Goal: Information Seeking & Learning: Check status

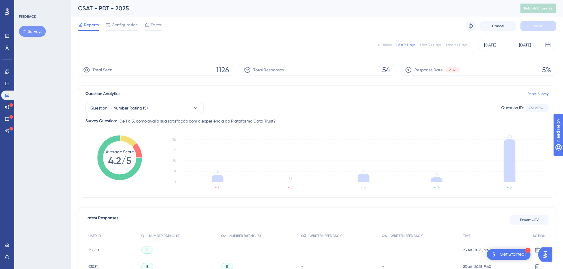
click at [378, 45] on div "All Times Last 7 Days Last 30 Days Last 90 Days Sep 17 2025 Sep 23 2025" at bounding box center [317, 45] width 478 height 12
click at [382, 45] on div "All Times" at bounding box center [385, 45] width 14 height 5
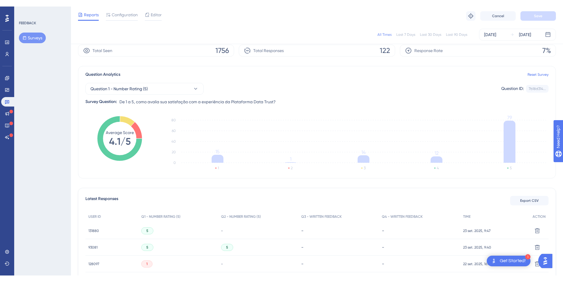
scroll to position [14, 0]
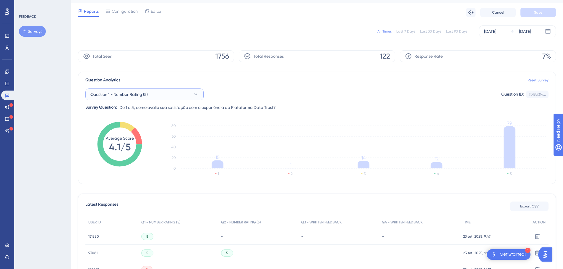
click at [159, 94] on button "Question 1 - Number Rating (5)" at bounding box center [144, 94] width 118 height 12
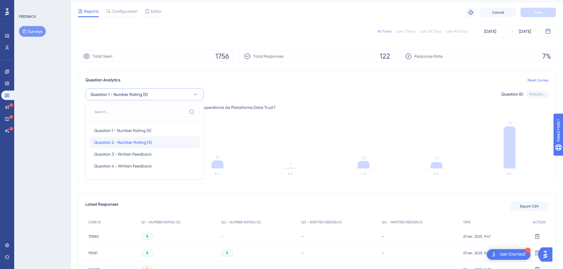
click at [122, 138] on div "Question 2 - Number Rating (5) Question 2 - Number Rating (5)" at bounding box center [144, 142] width 101 height 12
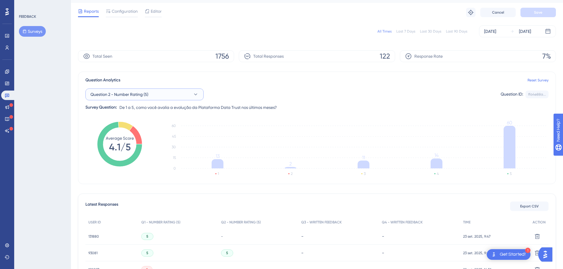
click at [146, 94] on span "Question 2 - Number Rating (5)" at bounding box center [119, 94] width 58 height 7
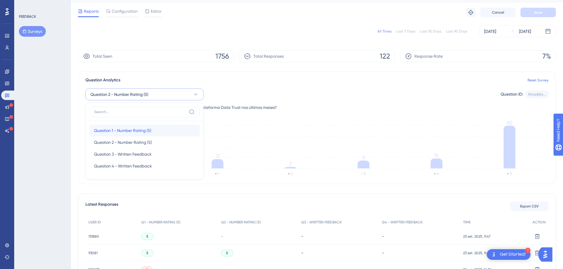
click at [114, 131] on span "Question 1 - Number Rating (5)" at bounding box center [122, 130] width 57 height 7
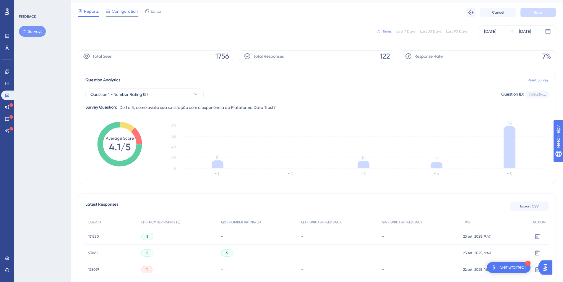
click at [128, 11] on span "Configuration" at bounding box center [125, 11] width 26 height 7
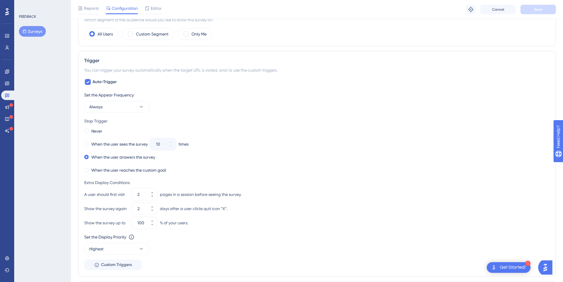
scroll to position [203, 0]
click at [154, 217] on button "100" at bounding box center [152, 219] width 11 height 6
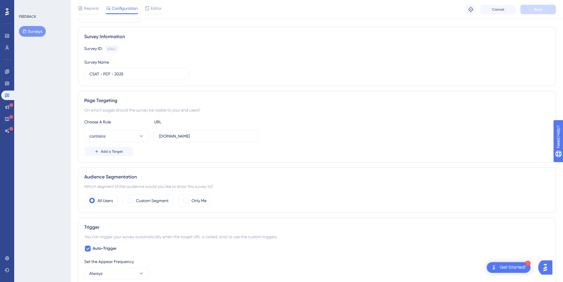
scroll to position [0, 0]
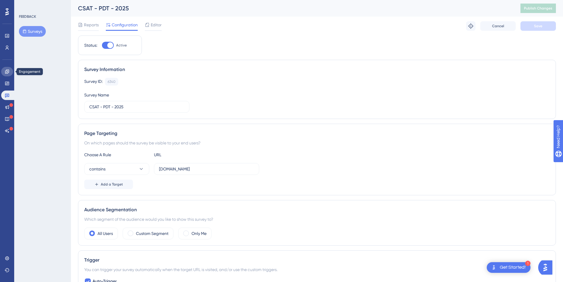
click at [8, 74] on icon at bounding box center [7, 71] width 5 height 5
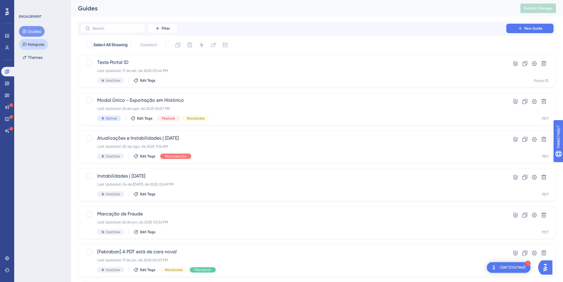
click at [35, 45] on button "Hotspots" at bounding box center [33, 44] width 29 height 11
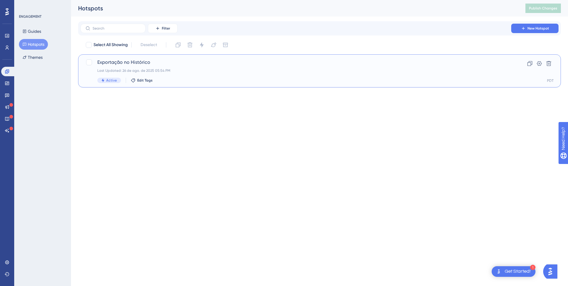
click at [196, 75] on div "Exportação no Histórico Last Updated: 26 de ago. de 2025 05:54 PM Active Edit T…" at bounding box center [295, 71] width 397 height 24
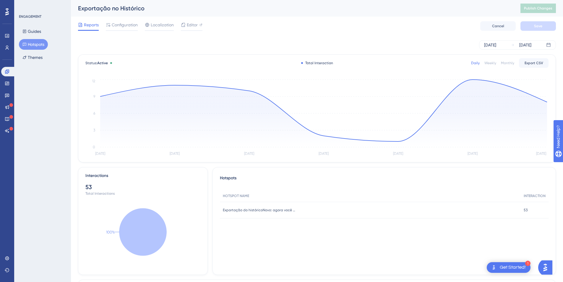
click at [509, 63] on div "Monthly" at bounding box center [507, 63] width 13 height 5
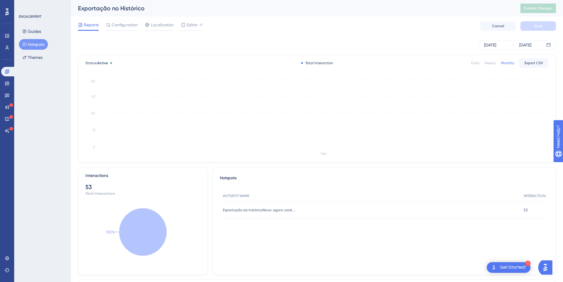
click at [489, 63] on div "Weekly" at bounding box center [491, 63] width 12 height 5
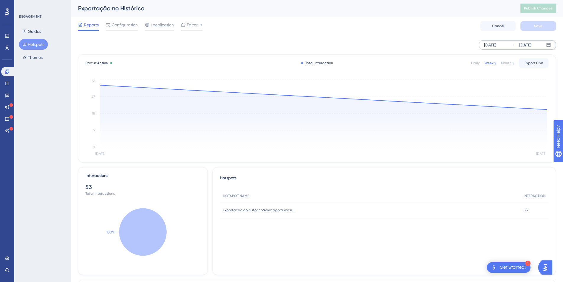
click at [496, 46] on div "[DATE]" at bounding box center [490, 44] width 12 height 7
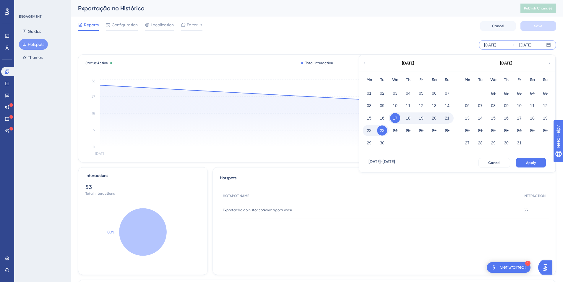
click at [365, 63] on icon at bounding box center [365, 63] width 4 height 5
click at [381, 92] on button "01" at bounding box center [382, 93] width 10 height 10
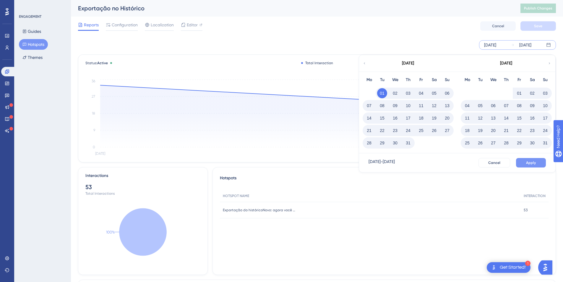
click at [531, 163] on span "Apply" at bounding box center [531, 162] width 10 height 5
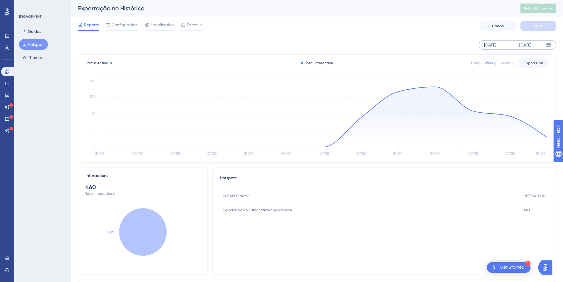
click at [505, 37] on div "Jul 01 2025 Sep 23 2025" at bounding box center [317, 44] width 478 height 19
click at [496, 47] on div "Jul 01 2025" at bounding box center [490, 44] width 12 height 7
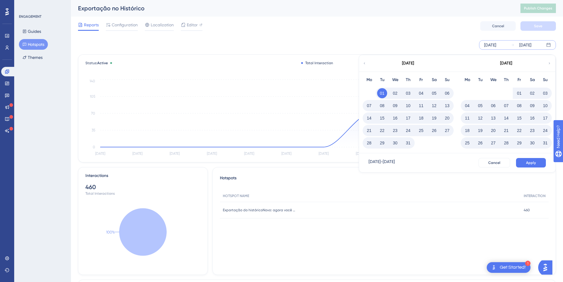
click at [468, 115] on button "11" at bounding box center [467, 118] width 10 height 10
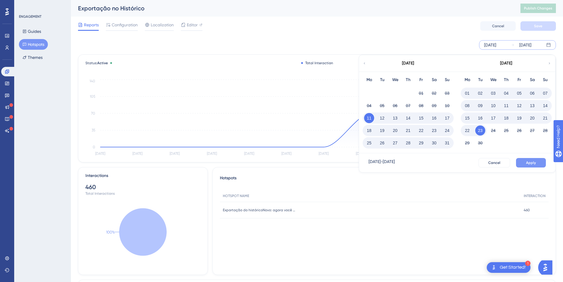
click at [537, 160] on button "Apply" at bounding box center [531, 162] width 30 height 9
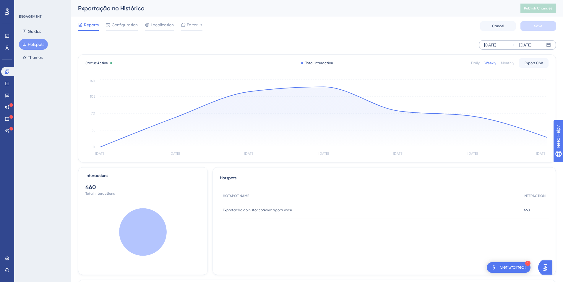
click at [474, 62] on div "Daily" at bounding box center [475, 63] width 9 height 5
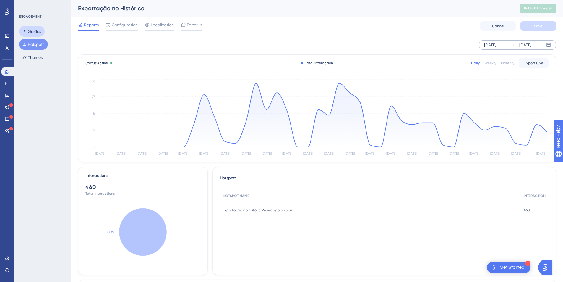
click at [36, 30] on button "Guides" at bounding box center [32, 31] width 26 height 11
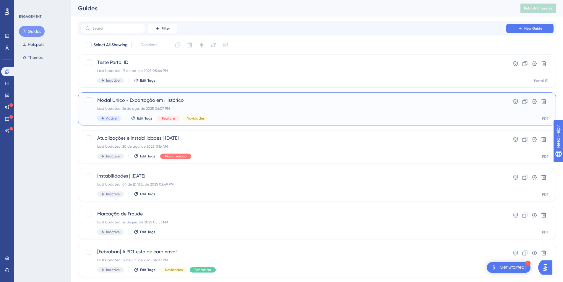
click at [231, 100] on span "Modal Único - Exportação em Histórico" at bounding box center [293, 100] width 392 height 7
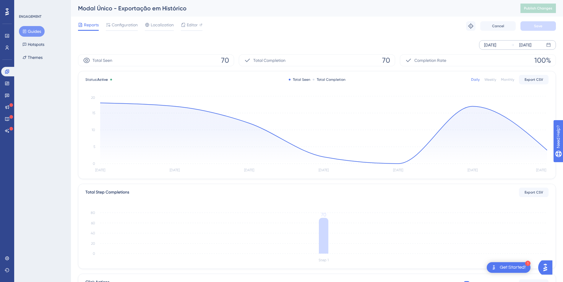
click at [507, 46] on div "Sep 17 2025 Sep 23 2025" at bounding box center [517, 44] width 77 height 9
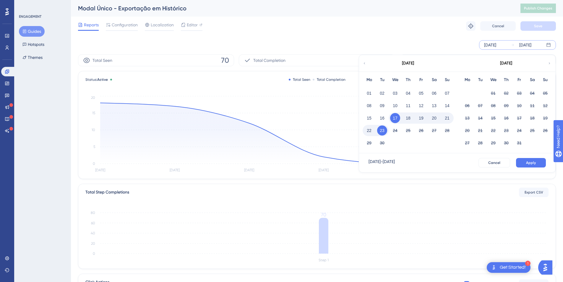
click at [364, 63] on icon at bounding box center [364, 63] width 1 height 2
click at [466, 115] on button "11" at bounding box center [467, 118] width 10 height 10
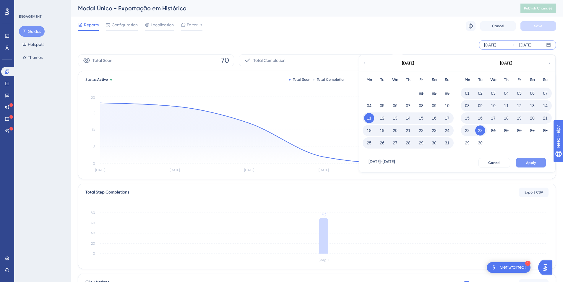
click at [530, 159] on button "Apply" at bounding box center [531, 162] width 30 height 9
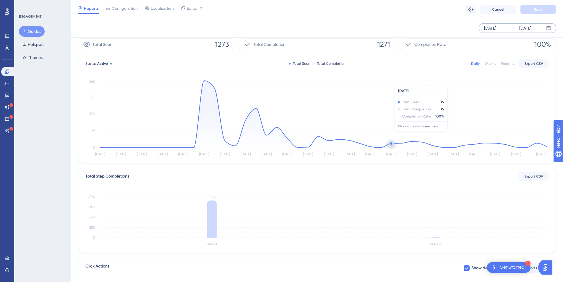
scroll to position [24, 0]
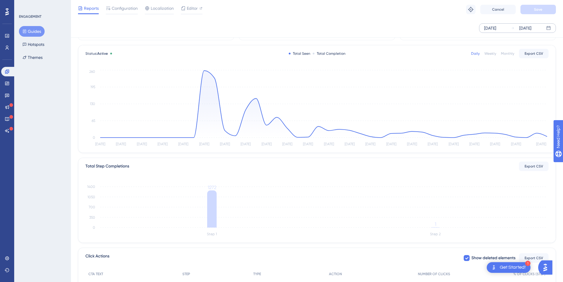
click at [36, 33] on button "Guides" at bounding box center [32, 31] width 26 height 11
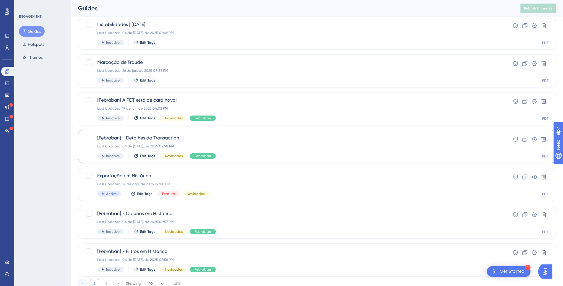
scroll to position [156, 0]
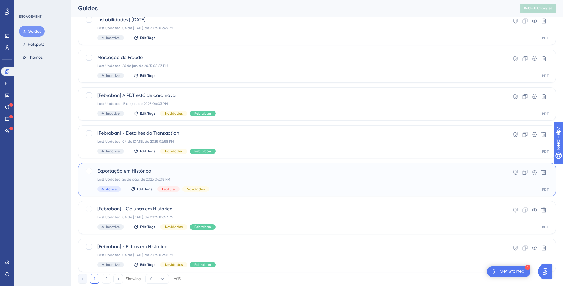
click at [159, 169] on span "Exportação em Histórico" at bounding box center [293, 171] width 392 height 7
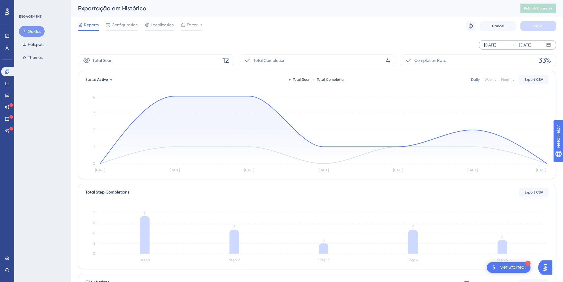
click at [496, 43] on div "[DATE]" at bounding box center [490, 44] width 12 height 7
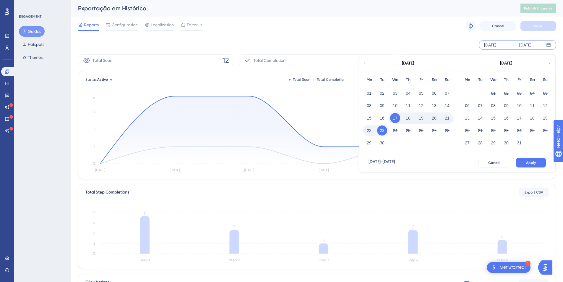
click at [364, 62] on icon at bounding box center [365, 63] width 4 height 5
click at [469, 116] on button "11" at bounding box center [467, 118] width 10 height 10
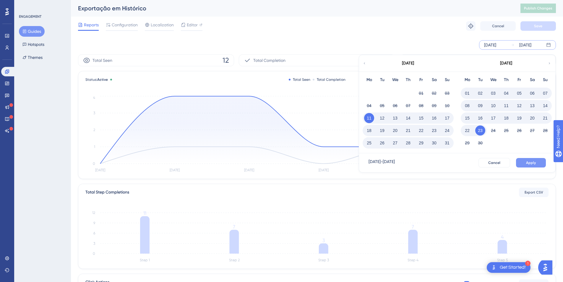
click at [536, 163] on span "Apply" at bounding box center [531, 162] width 10 height 5
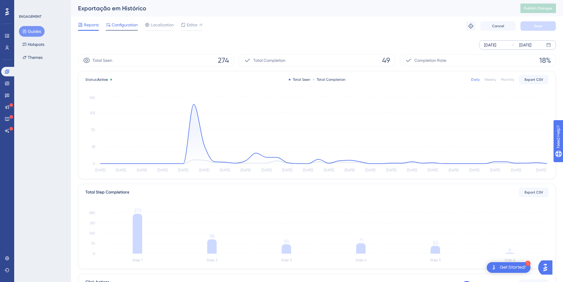
click at [117, 30] on div at bounding box center [122, 30] width 32 height 1
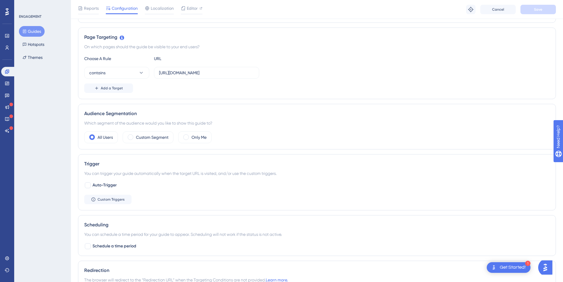
scroll to position [296, 0]
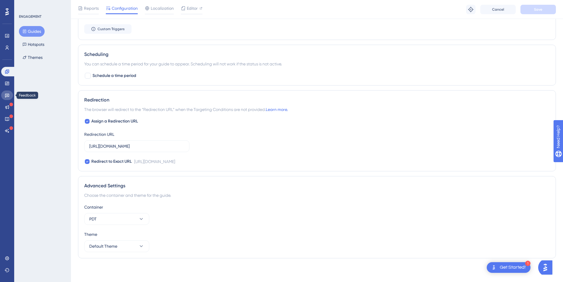
click at [5, 95] on icon at bounding box center [7, 96] width 4 height 4
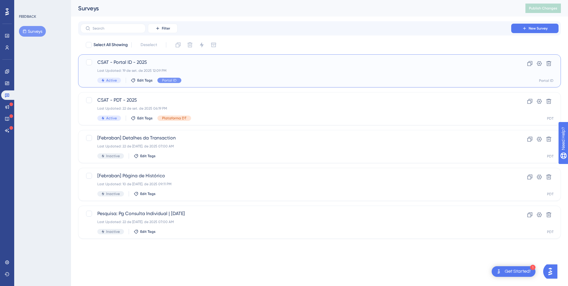
click at [195, 74] on div "CSAT - Portal ID - 2025 Last Updated: 19 de set. de 2025 12:09 PM Active Edit T…" at bounding box center [295, 71] width 397 height 24
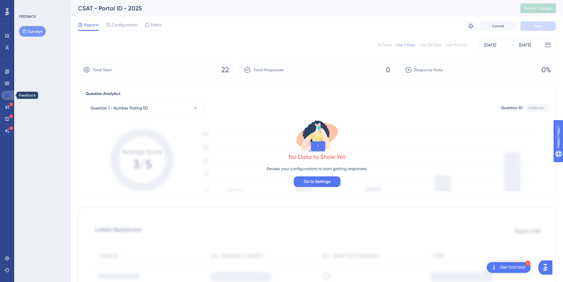
click at [7, 93] on icon at bounding box center [7, 95] width 5 height 5
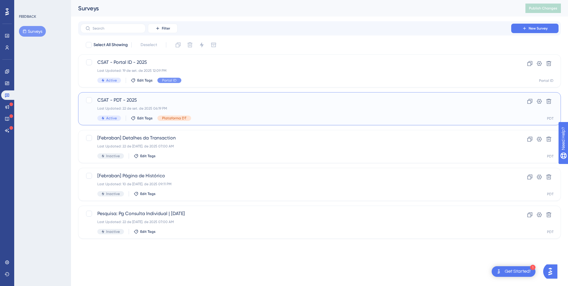
click at [175, 104] on div "CSAT - PDT - 2025 Last Updated: 22 de set. de 2025 06:19 PM Active Edit Tags Pl…" at bounding box center [295, 109] width 397 height 24
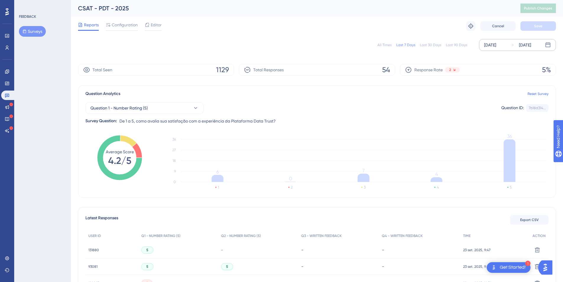
click at [496, 46] on div "[DATE]" at bounding box center [490, 44] width 12 height 7
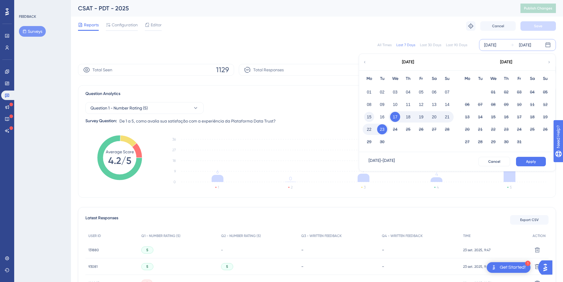
click at [371, 119] on button "15" at bounding box center [369, 117] width 10 height 10
click at [533, 160] on span "Apply" at bounding box center [531, 161] width 10 height 5
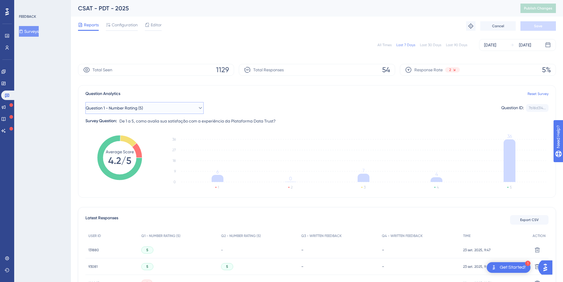
click at [161, 102] on button "Question 1 - Number Rating (5)" at bounding box center [144, 108] width 118 height 12
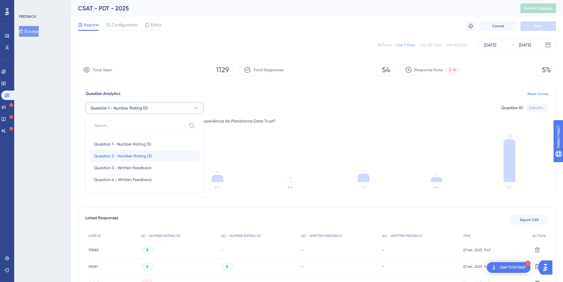
click at [110, 155] on span "Question 2 - Number Rating (5)" at bounding box center [123, 155] width 58 height 7
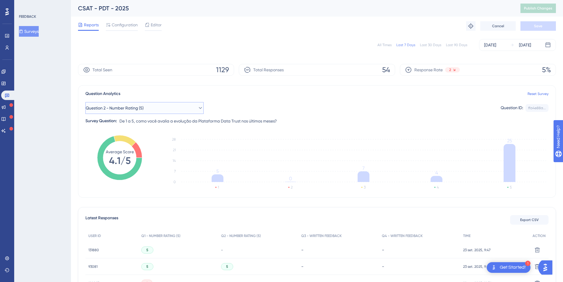
click at [139, 110] on span "Question 2 - Number Rating (5)" at bounding box center [115, 107] width 58 height 7
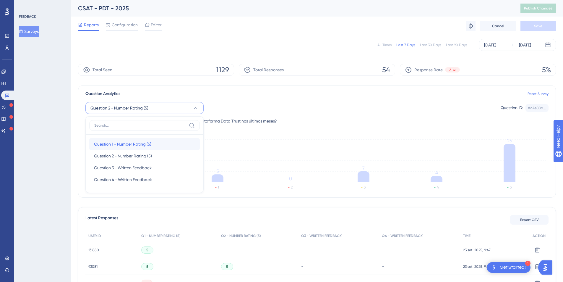
click at [122, 141] on span "Question 1 - Number Rating (5)" at bounding box center [122, 143] width 57 height 7
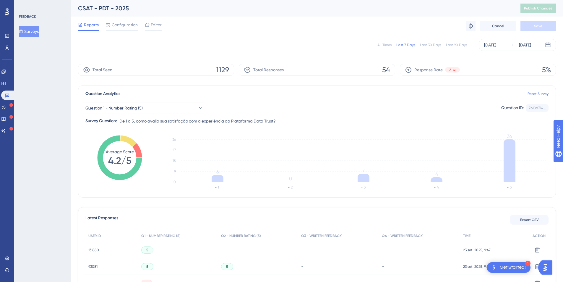
click at [386, 43] on div "All Times" at bounding box center [385, 45] width 14 height 5
